Goal: Find specific page/section: Find specific page/section

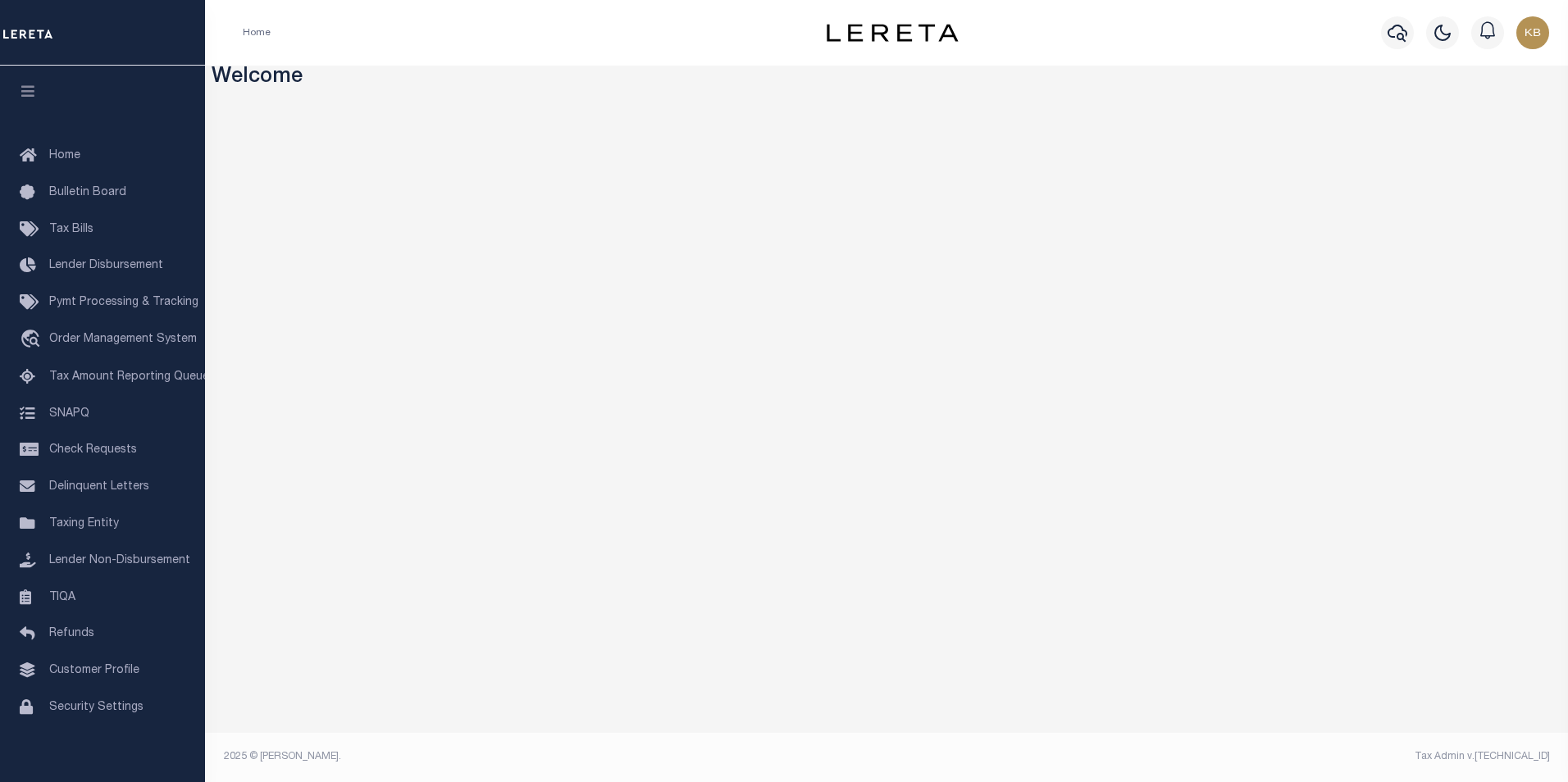
click at [673, 29] on div "Home" at bounding box center [506, 32] width 553 height 34
click at [529, 45] on div "Home" at bounding box center [506, 32] width 553 height 34
click at [532, 29] on div "Home" at bounding box center [506, 32] width 553 height 34
click at [461, 23] on div "Home" at bounding box center [506, 32] width 553 height 34
click at [122, 492] on span "Delinquent Letters" at bounding box center [99, 487] width 100 height 12
